Goal: Contribute content

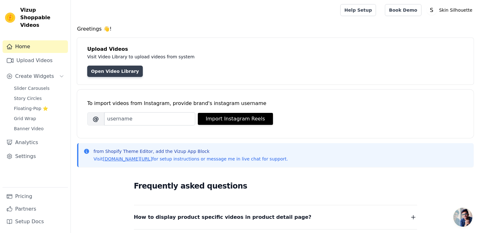
click at [110, 71] on link "Open Video Library" at bounding box center [115, 71] width 56 height 11
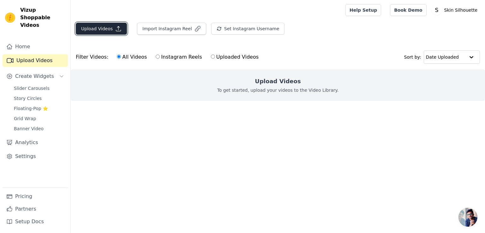
click at [96, 30] on button "Upload Videos" at bounding box center [101, 29] width 51 height 12
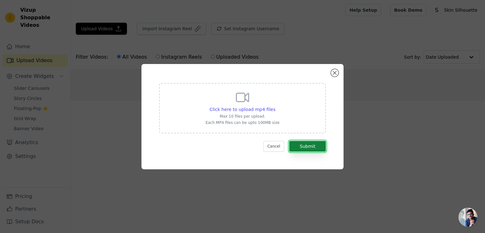
click at [299, 146] on button "Submit" at bounding box center [307, 146] width 37 height 11
click at [311, 149] on button "Submit" at bounding box center [307, 146] width 37 height 11
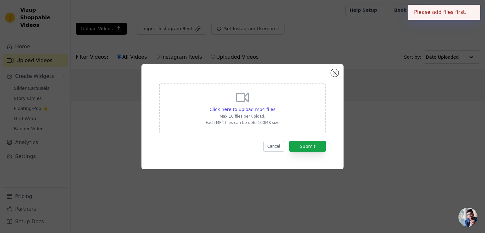
click at [239, 99] on icon at bounding box center [242, 97] width 15 height 15
click at [275, 106] on input "Click here to upload mp4 files Max 10 files per upload. Each MP4 files can be u…" at bounding box center [275, 106] width 0 height 0
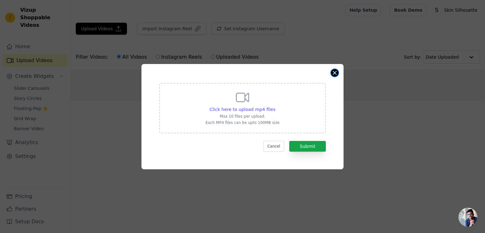
click at [335, 71] on button "Close modal" at bounding box center [335, 73] width 8 height 8
